Goal: Information Seeking & Learning: Check status

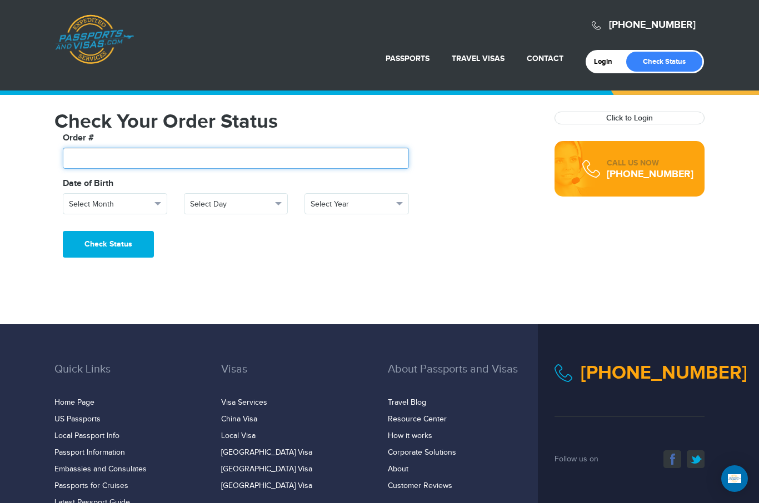
click at [170, 158] on input "text" at bounding box center [236, 158] width 346 height 21
click at [118, 164] on input "text" at bounding box center [236, 158] width 346 height 21
paste input "*******"
type input "*******"
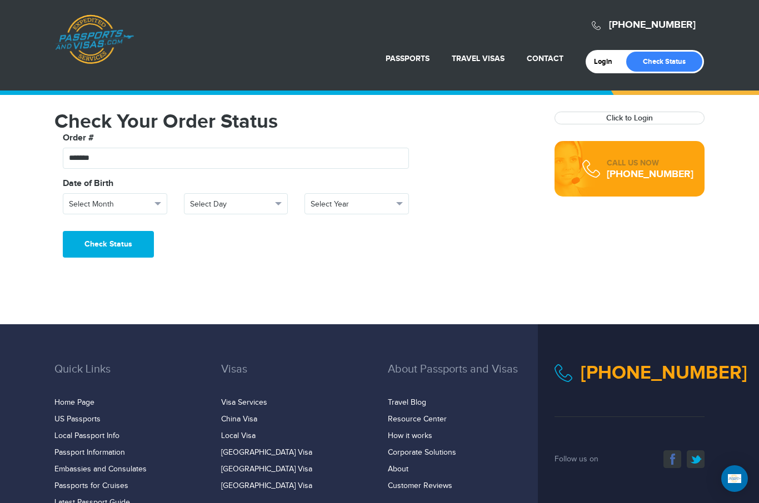
click at [120, 206] on span "Select Month" at bounding box center [110, 204] width 82 height 11
click at [106, 319] on link "September" at bounding box center [114, 325] width 103 height 16
click at [235, 208] on span "Select Day" at bounding box center [231, 204] width 82 height 11
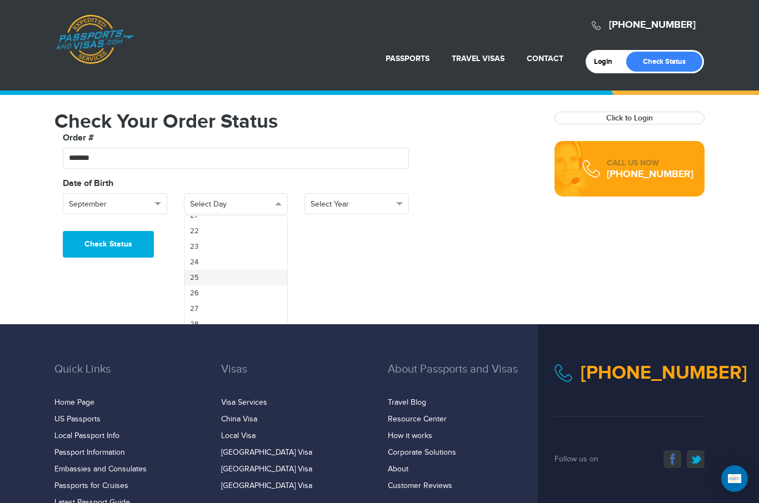
click at [223, 278] on link "25" at bounding box center [235, 278] width 103 height 16
click at [346, 211] on button "Select Year" at bounding box center [356, 203] width 104 height 21
click at [354, 257] on link "1949" at bounding box center [356, 252] width 103 height 16
click at [121, 247] on button "Check Status" at bounding box center [108, 244] width 91 height 27
